Goal: Find contact information: Obtain details needed to contact an individual or organization

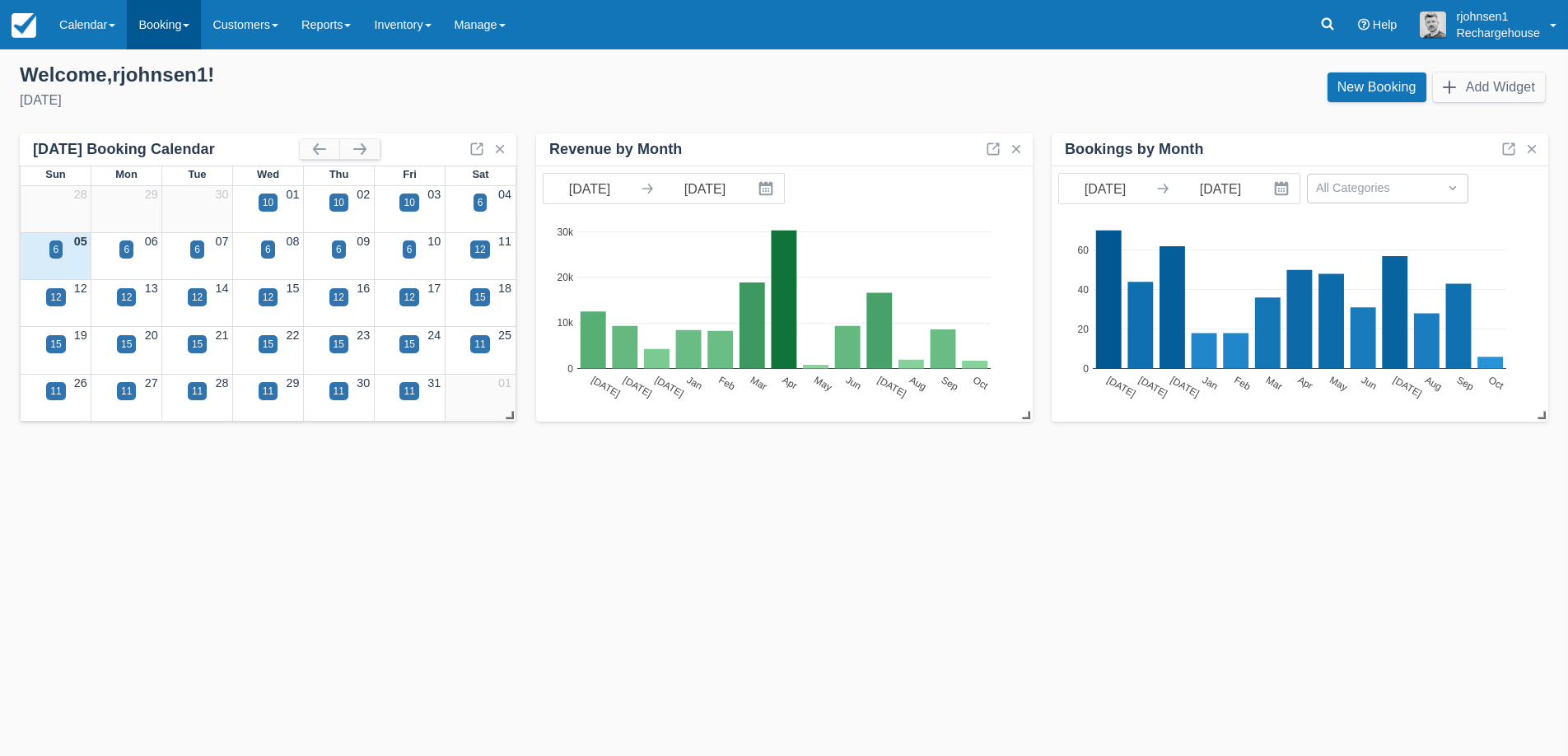
click at [168, 19] on link "Booking" at bounding box center [163, 25] width 74 height 50
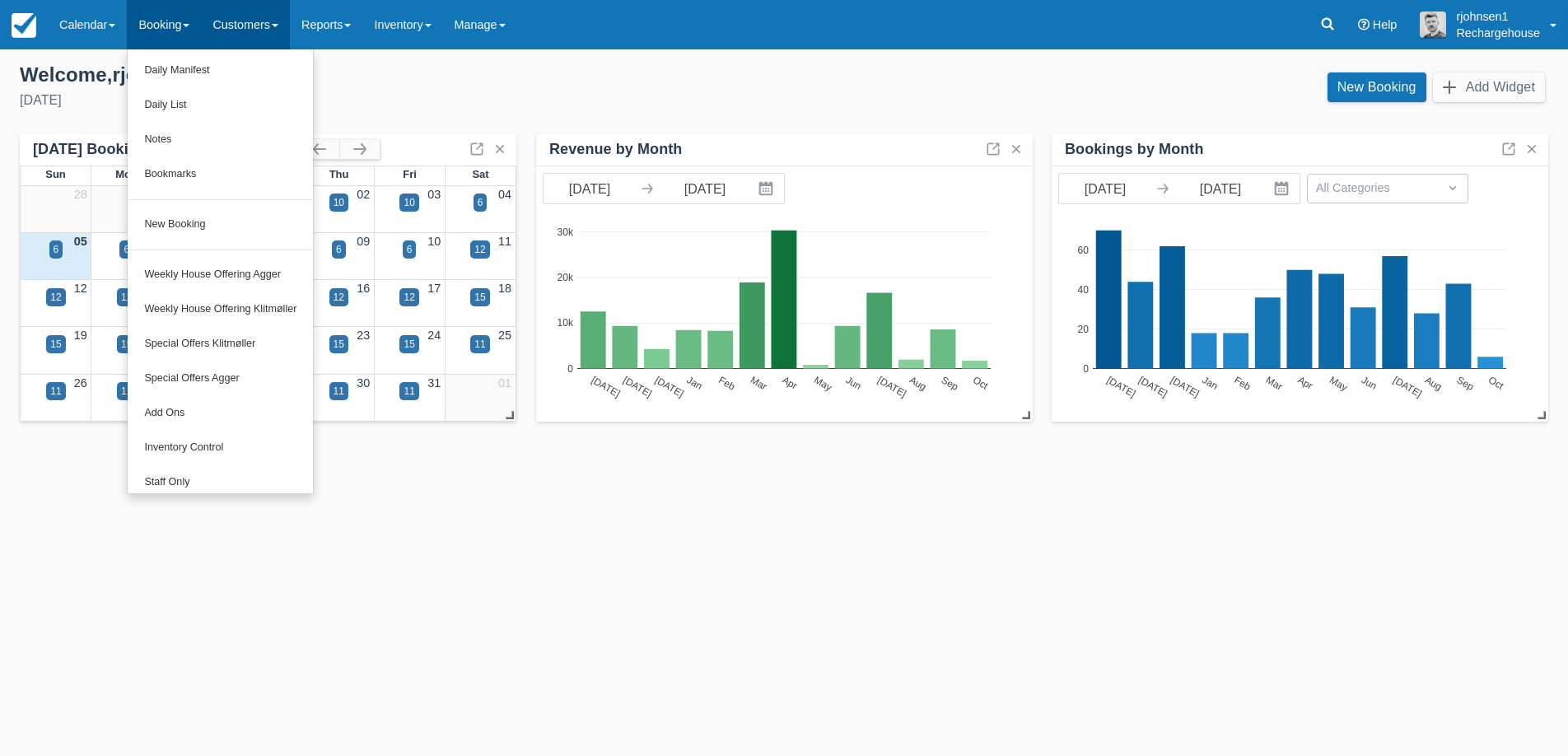
click at [274, 19] on link "Customers" at bounding box center [245, 25] width 89 height 50
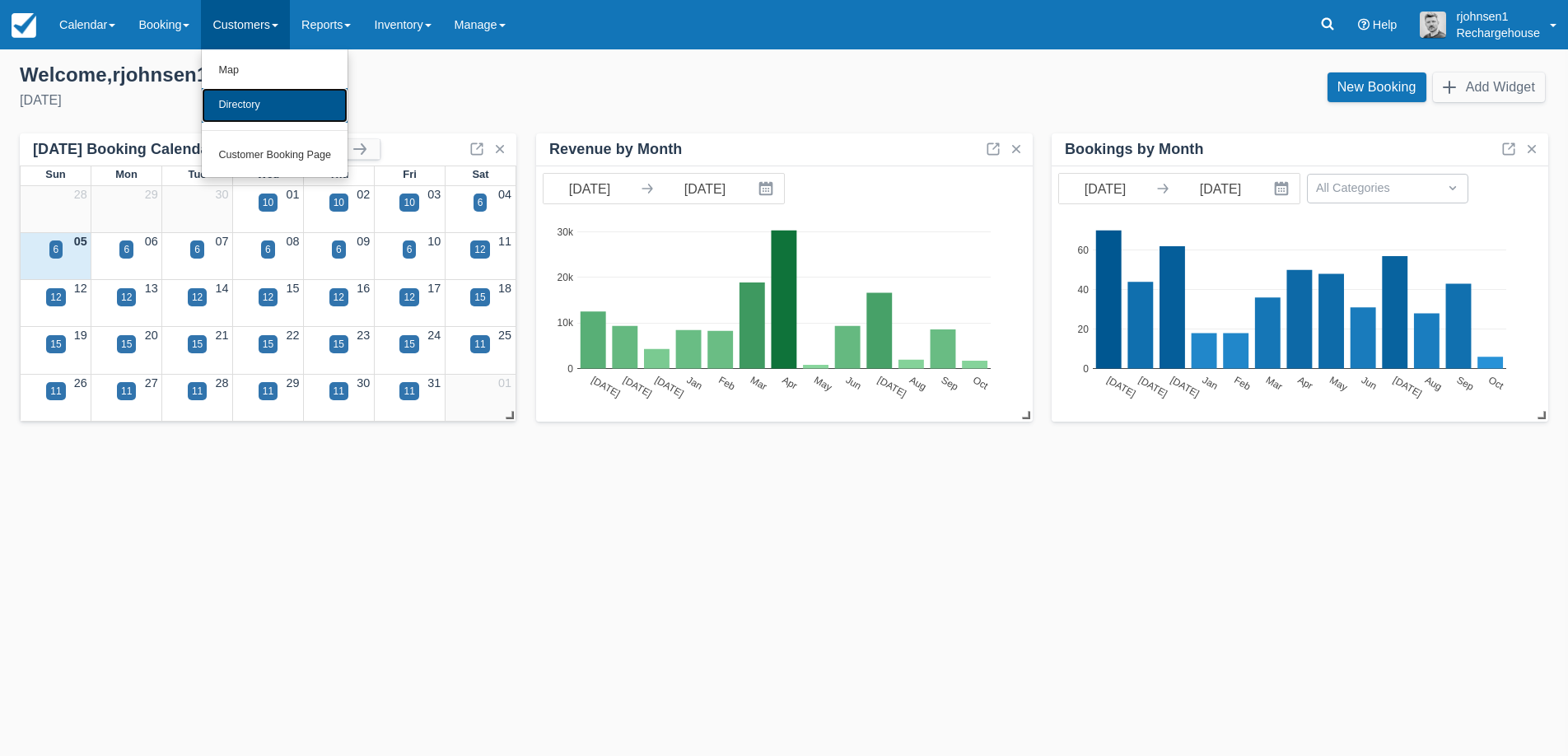
click at [267, 103] on link "Directory" at bounding box center [275, 105] width 146 height 34
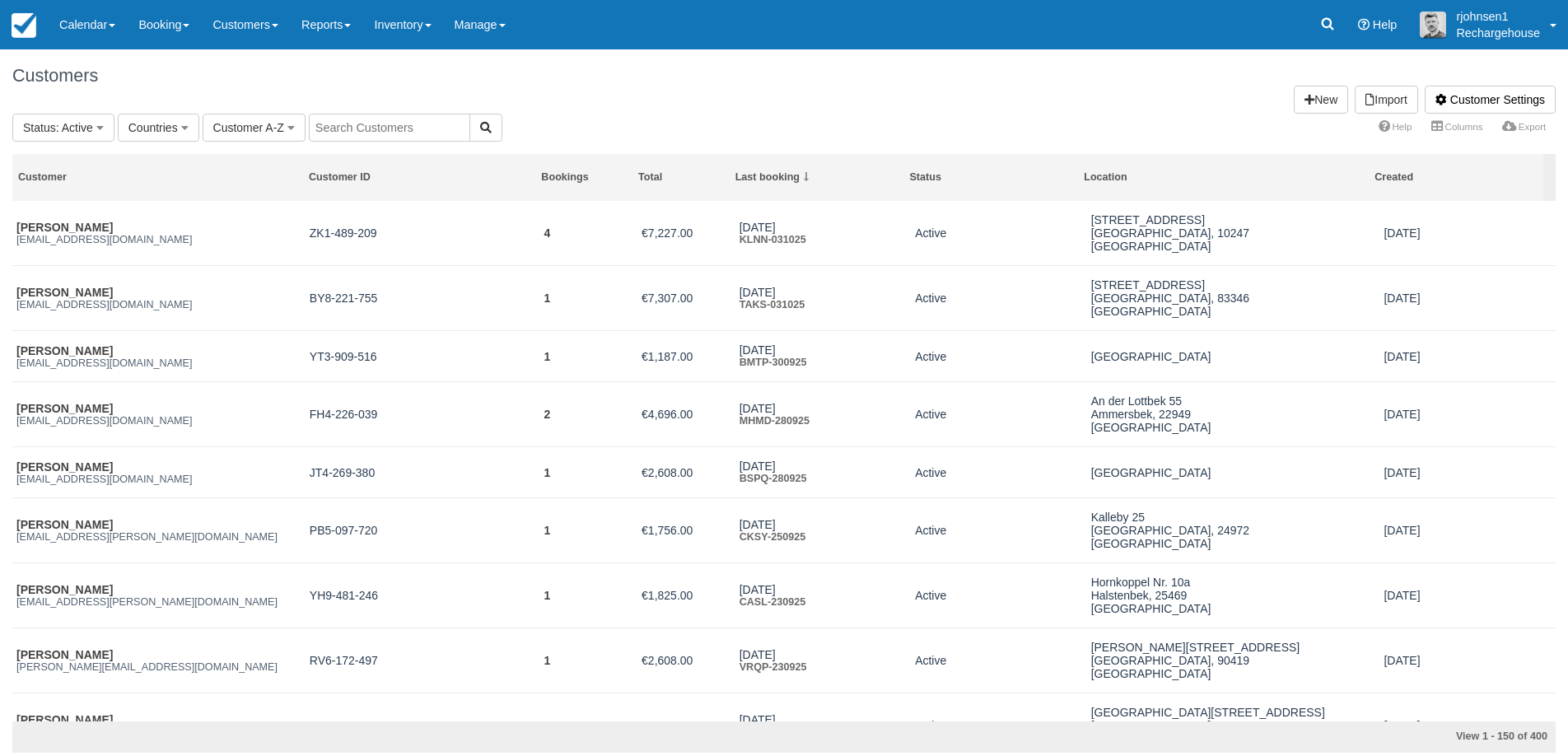
click at [355, 128] on input "text" at bounding box center [390, 127] width 162 height 28
paste input "[PERSON_NAME]"
type input "[PERSON_NAME]"
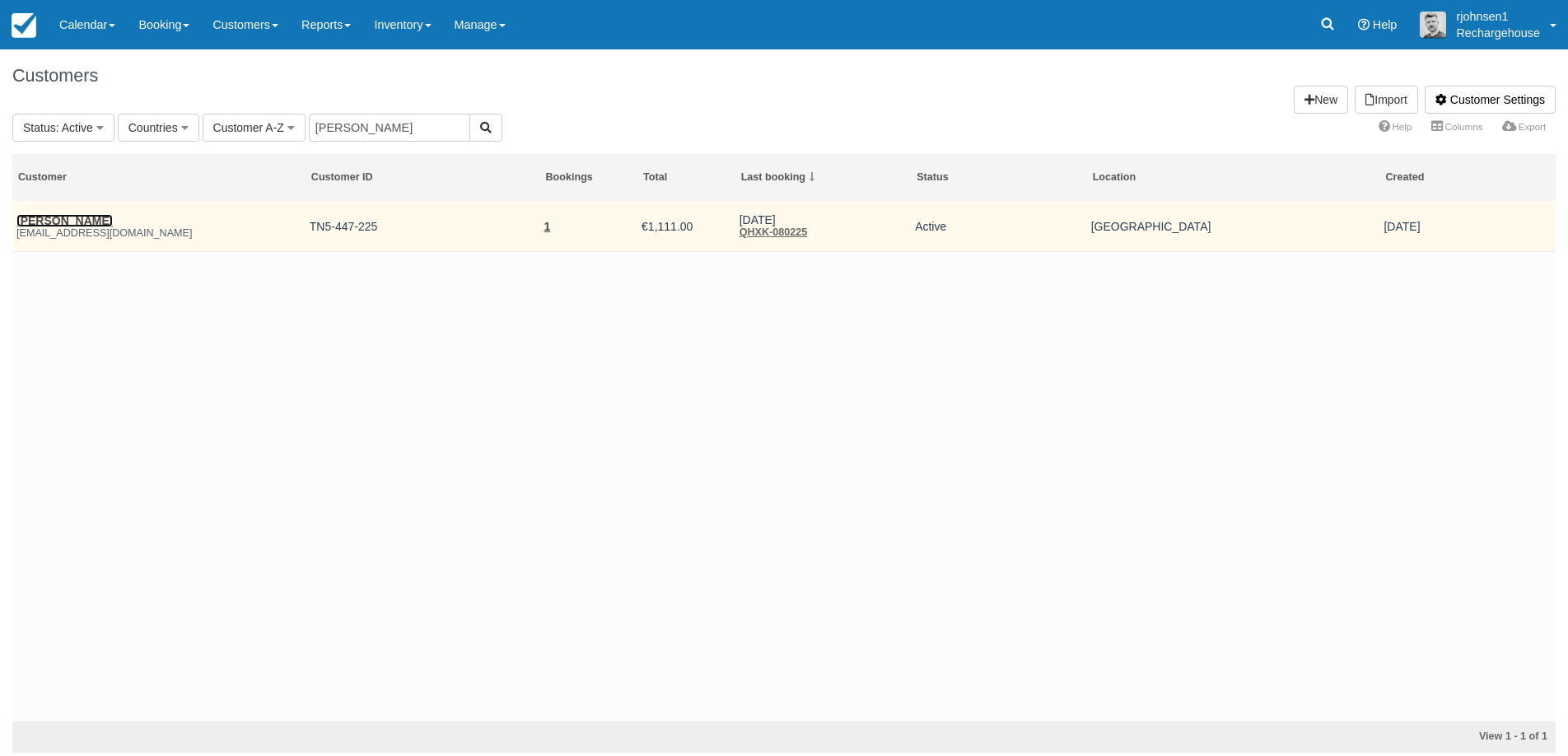
click at [64, 221] on link "[PERSON_NAME]" at bounding box center [64, 221] width 97 height 13
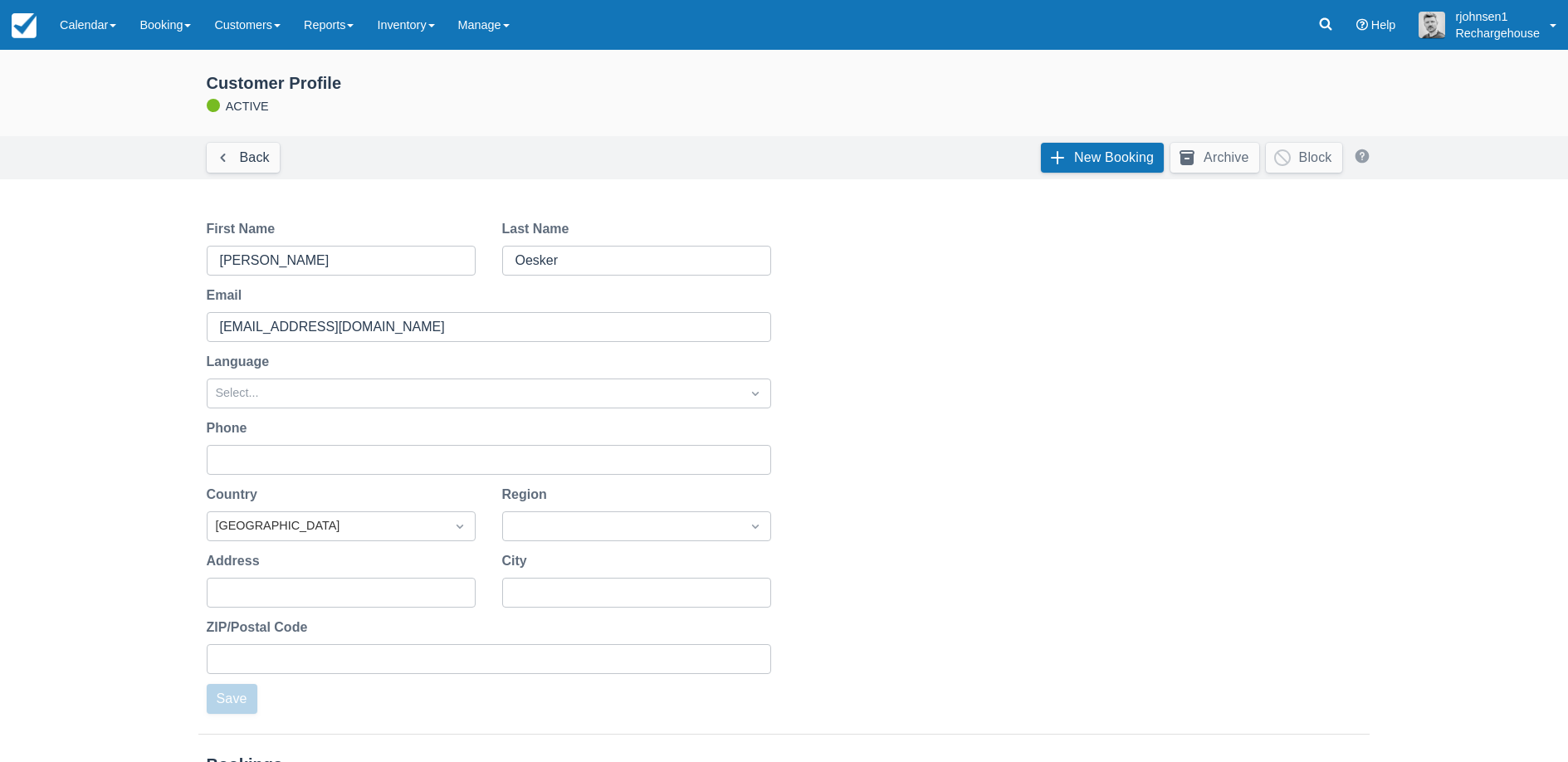
scroll to position [193, 0]
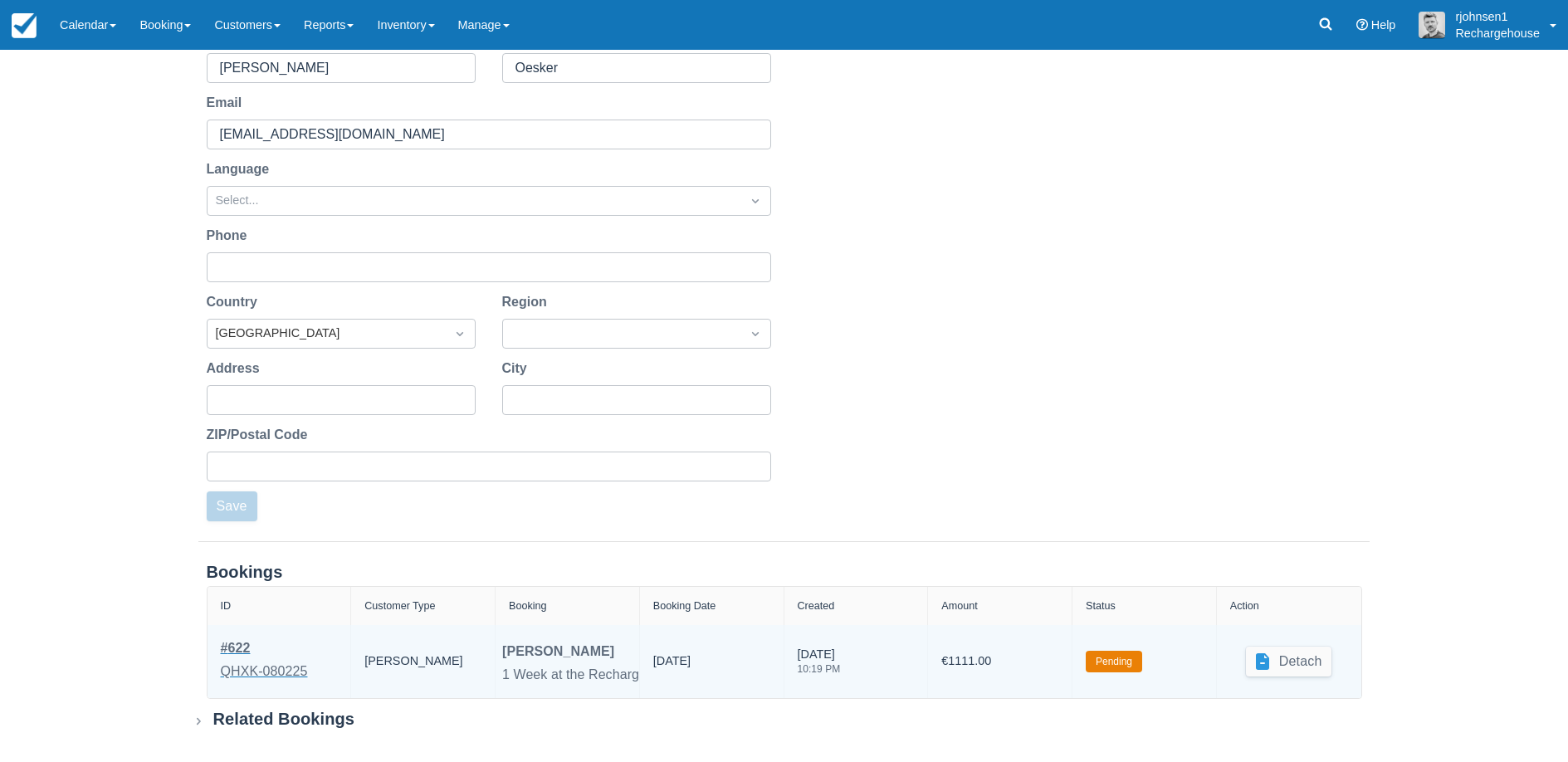
click at [252, 664] on div "QHXK-080225" at bounding box center [264, 671] width 87 height 20
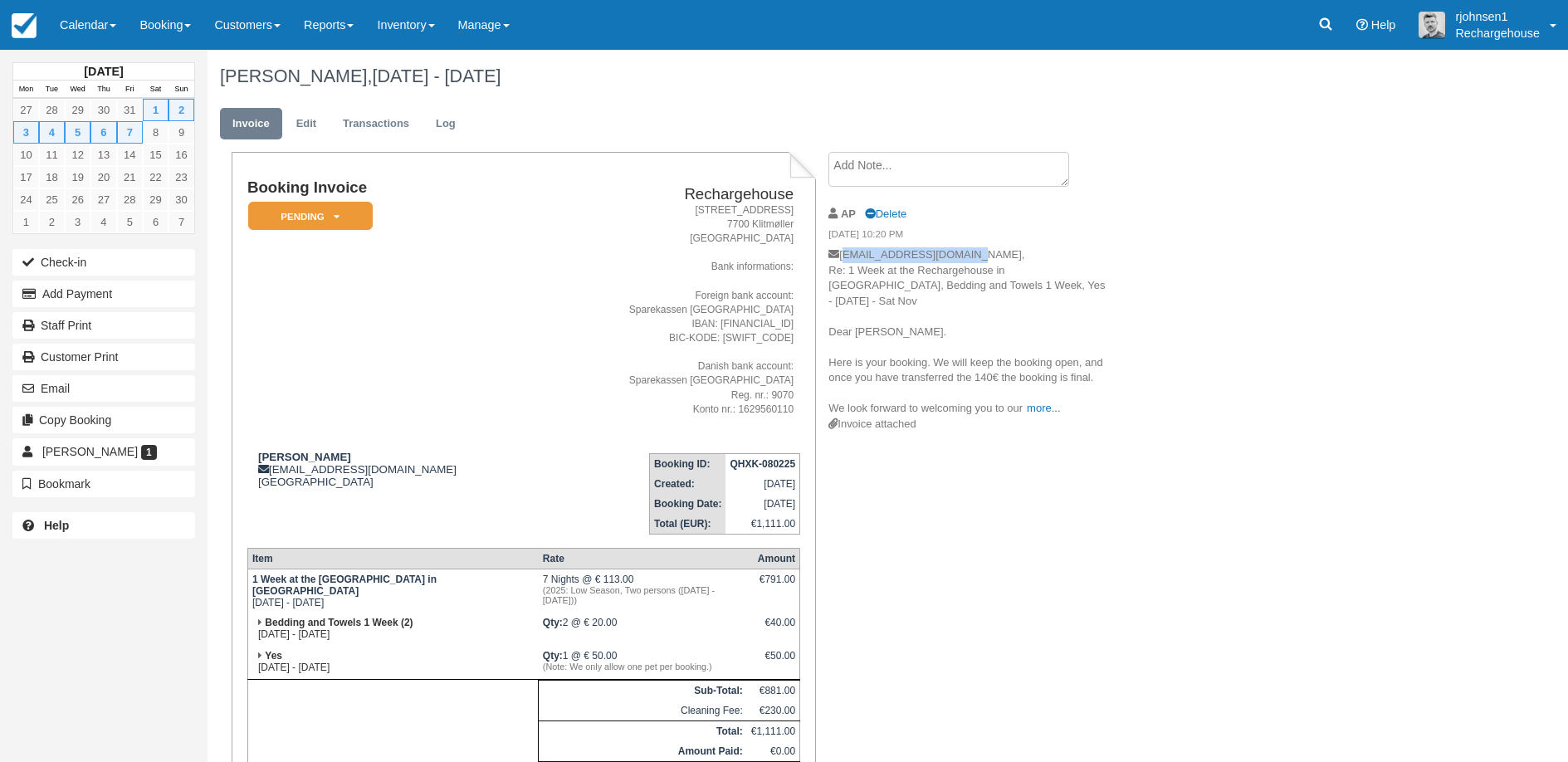
drag, startPoint x: 958, startPoint y: 256, endPoint x: 841, endPoint y: 256, distance: 117.0
click at [841, 256] on p "[EMAIL_ADDRESS][DOMAIN_NAME], Re: 1 Week at the Rechargehouse in [GEOGRAPHIC_DA…" at bounding box center [968, 331] width 280 height 169
copy p "[EMAIL_ADDRESS][DOMAIN_NAME]"
